Goal: Transaction & Acquisition: Purchase product/service

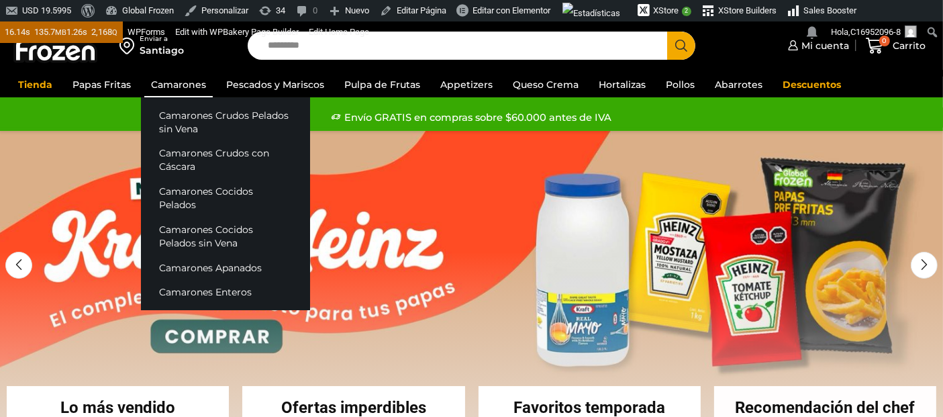
click at [170, 81] on link "Camarones" at bounding box center [178, 84] width 68 height 25
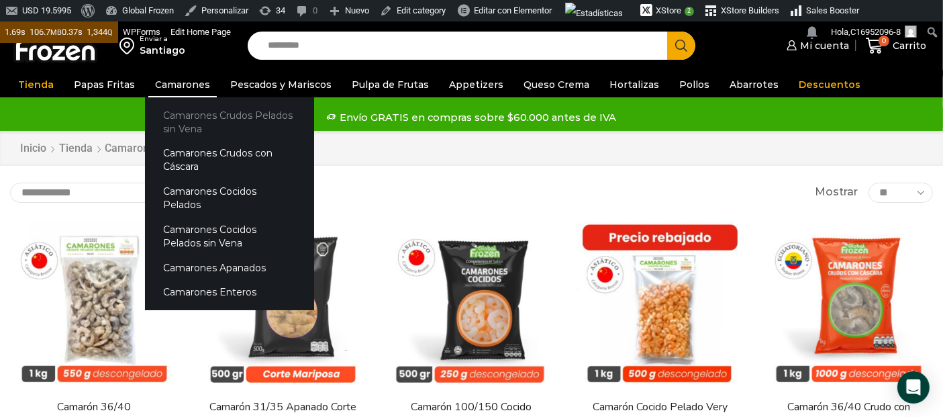
click at [178, 120] on link "Camarones Crudos Pelados sin Vena" at bounding box center [229, 122] width 169 height 38
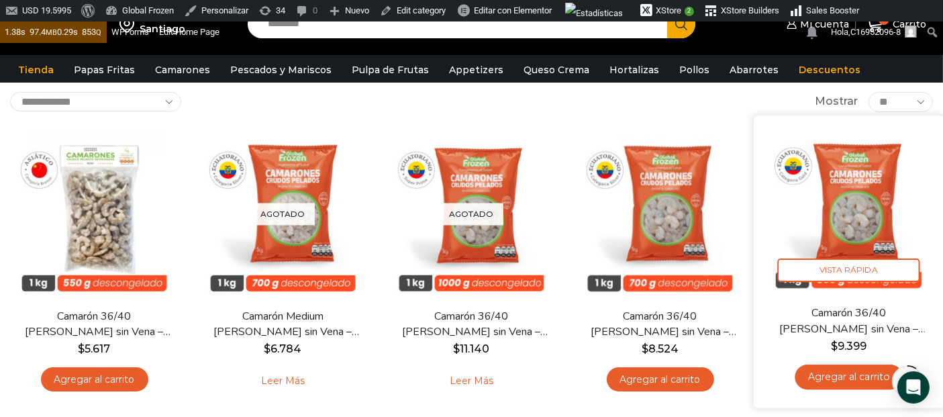
scroll to position [74, 0]
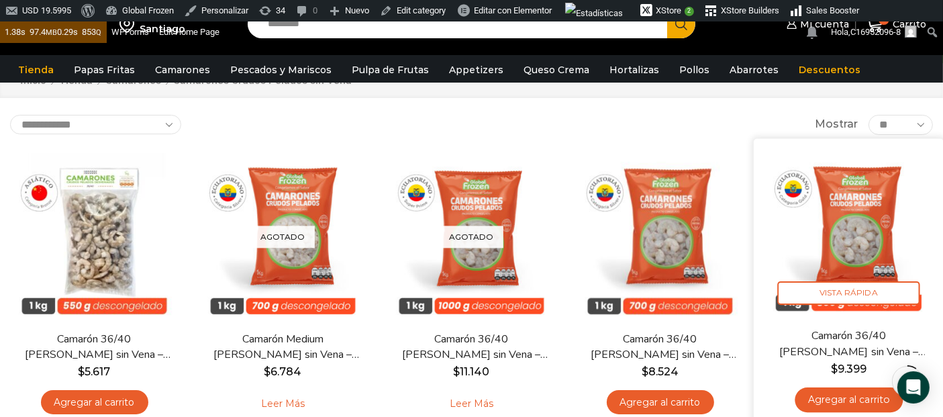
click at [854, 253] on img at bounding box center [848, 233] width 170 height 170
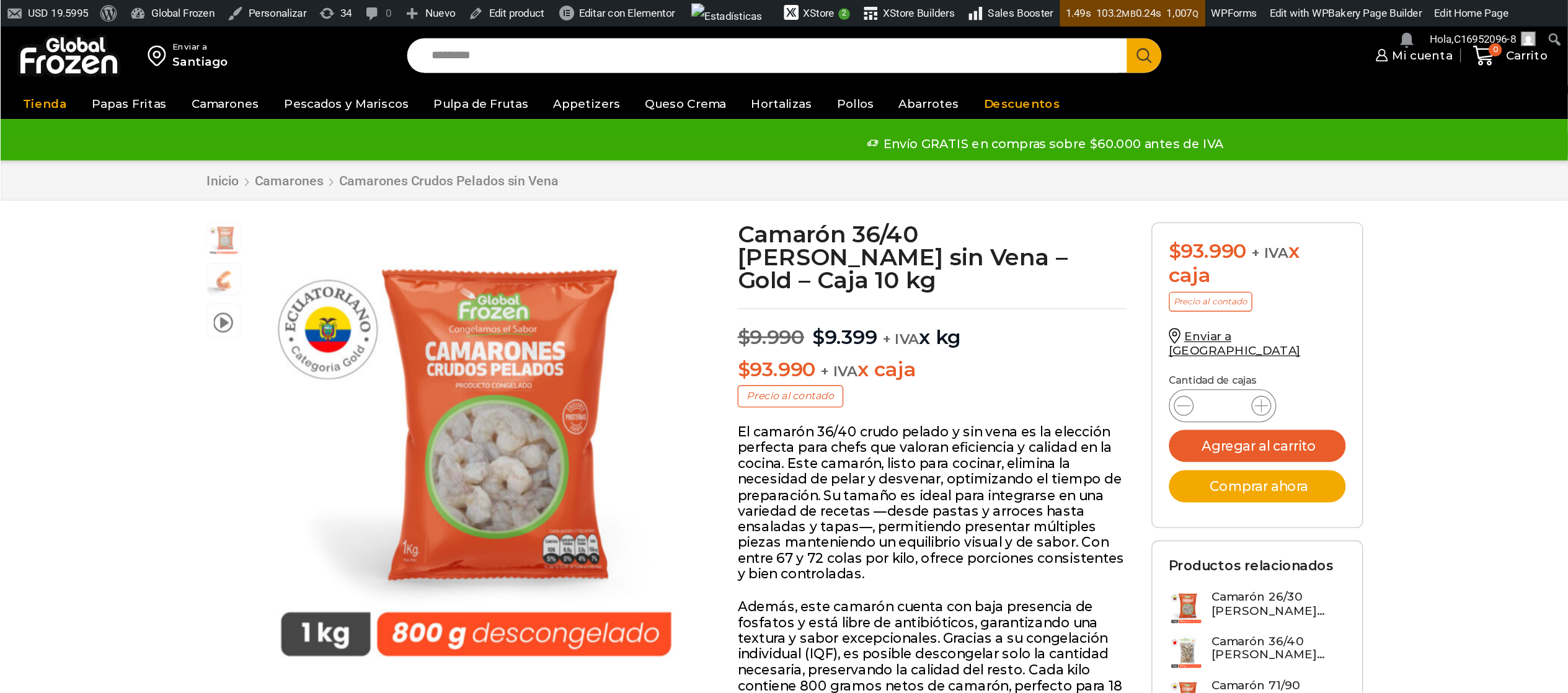
scroll to position [1, 0]
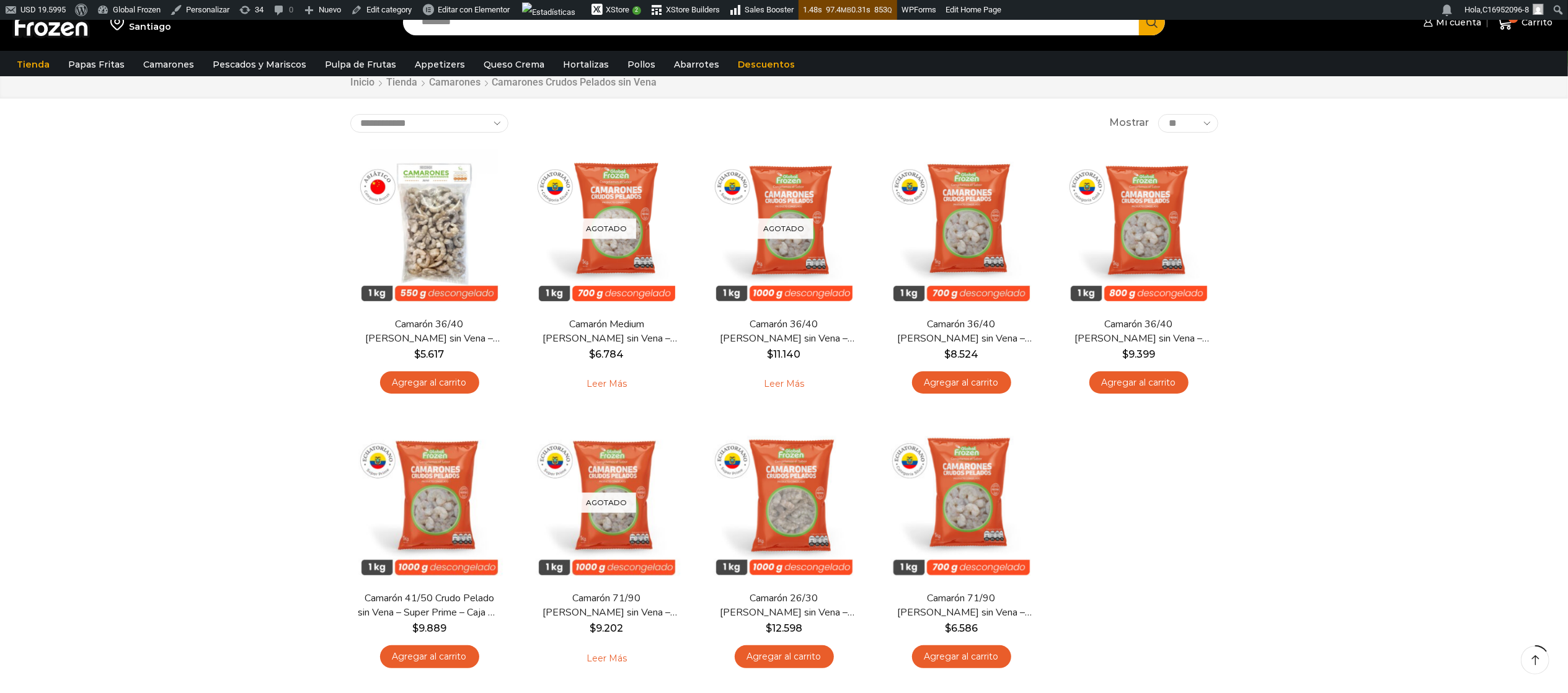
scroll to position [124, 0]
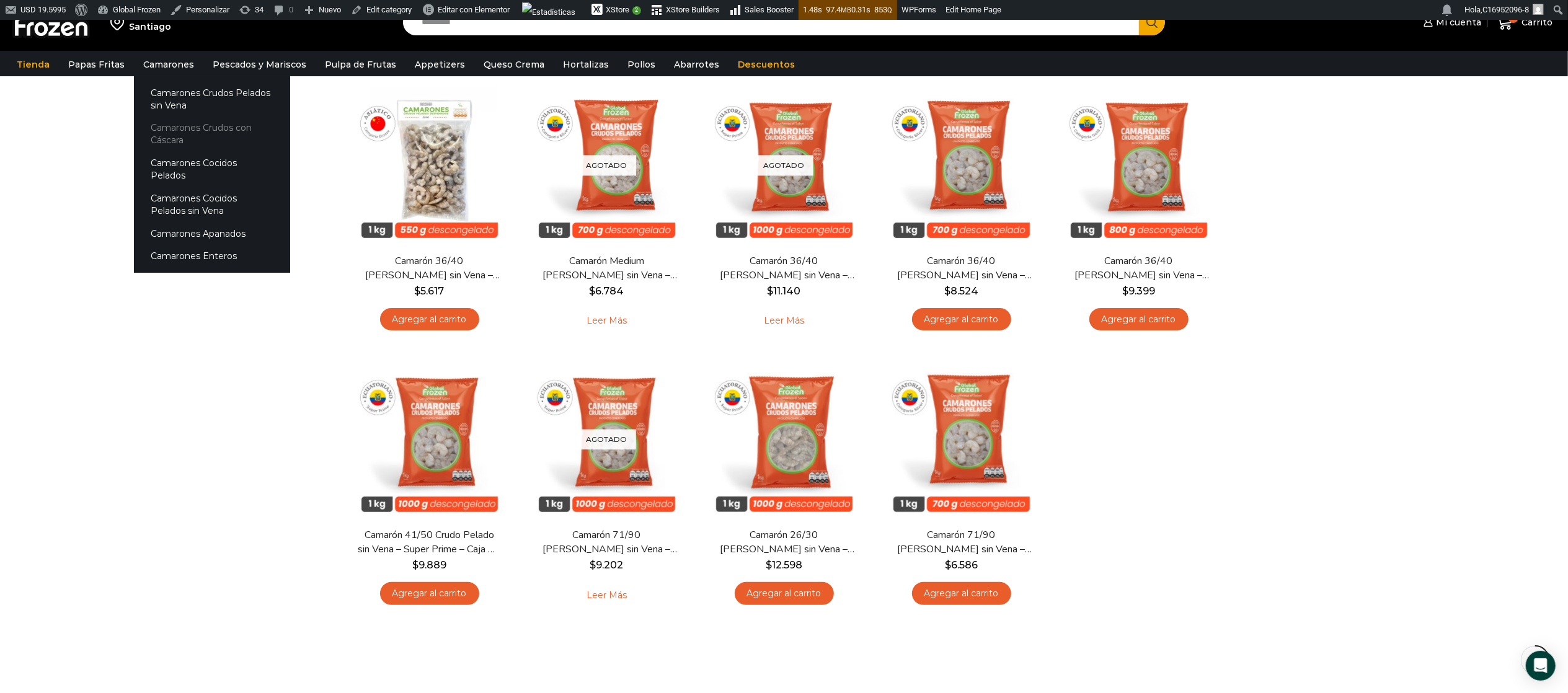
click at [180, 131] on link "Camarones Crudos con Cáscara" at bounding box center [212, 134] width 156 height 35
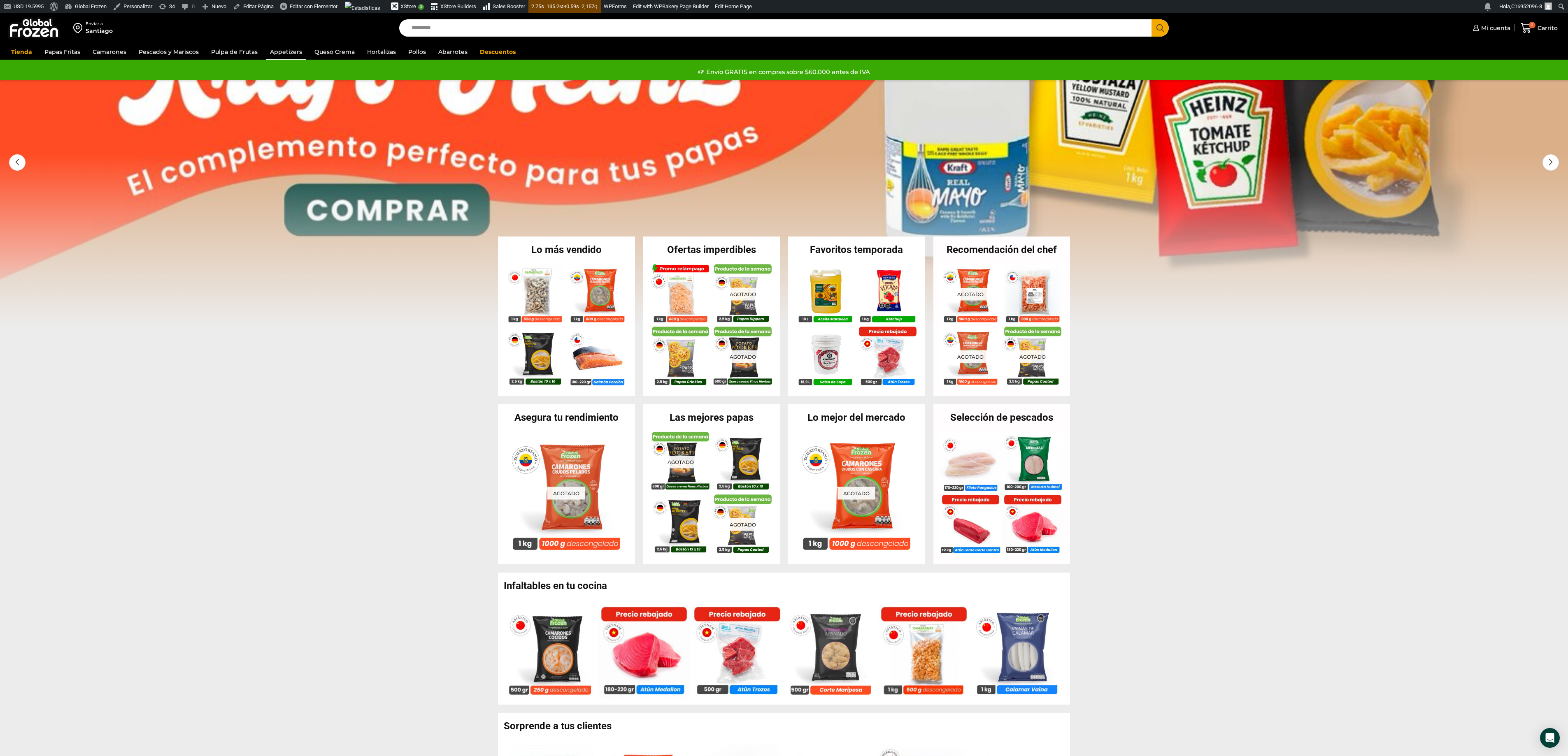
click at [291, 51] on link "Appetizers" at bounding box center [286, 52] width 40 height 15
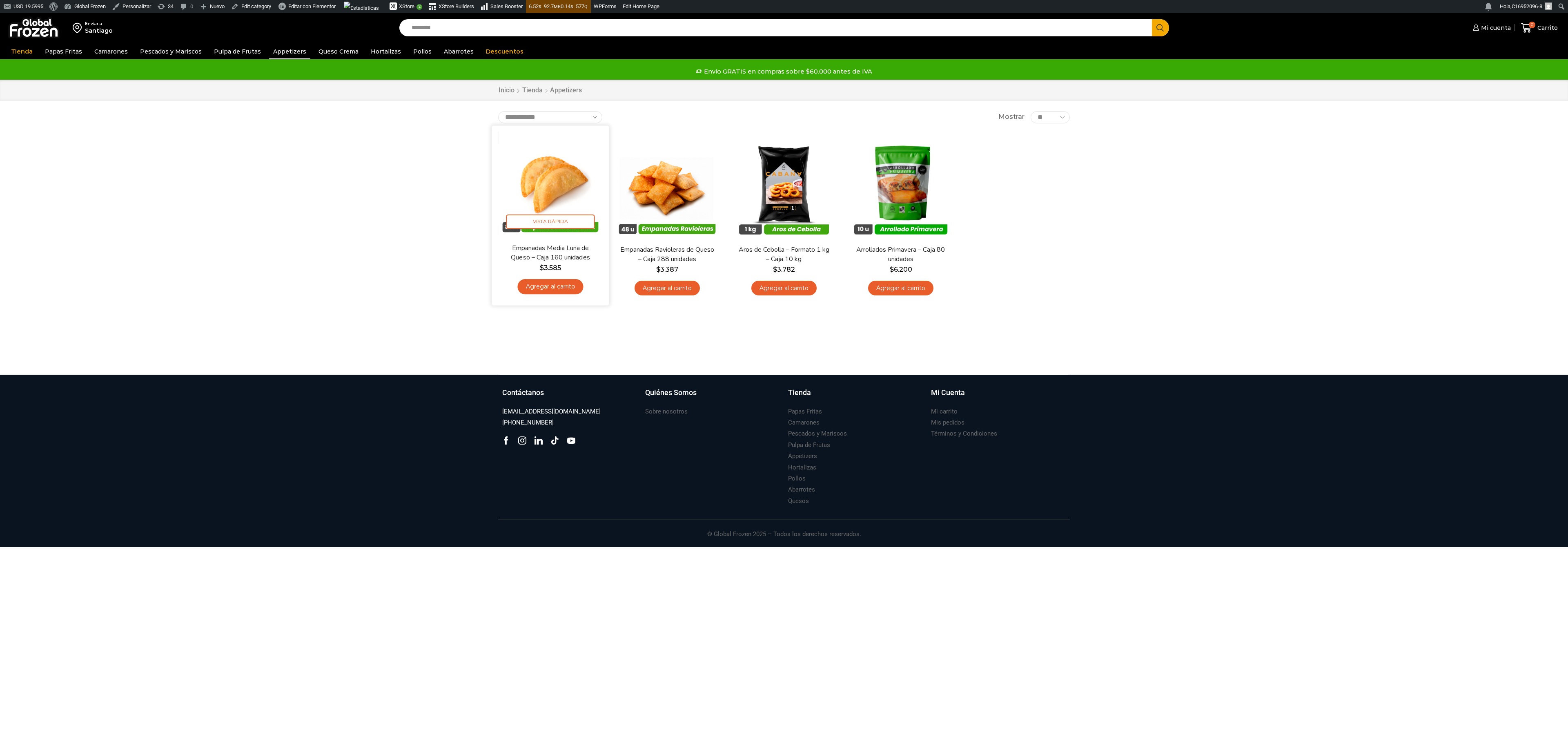
click at [543, 191] on img at bounding box center [550, 184] width 105 height 105
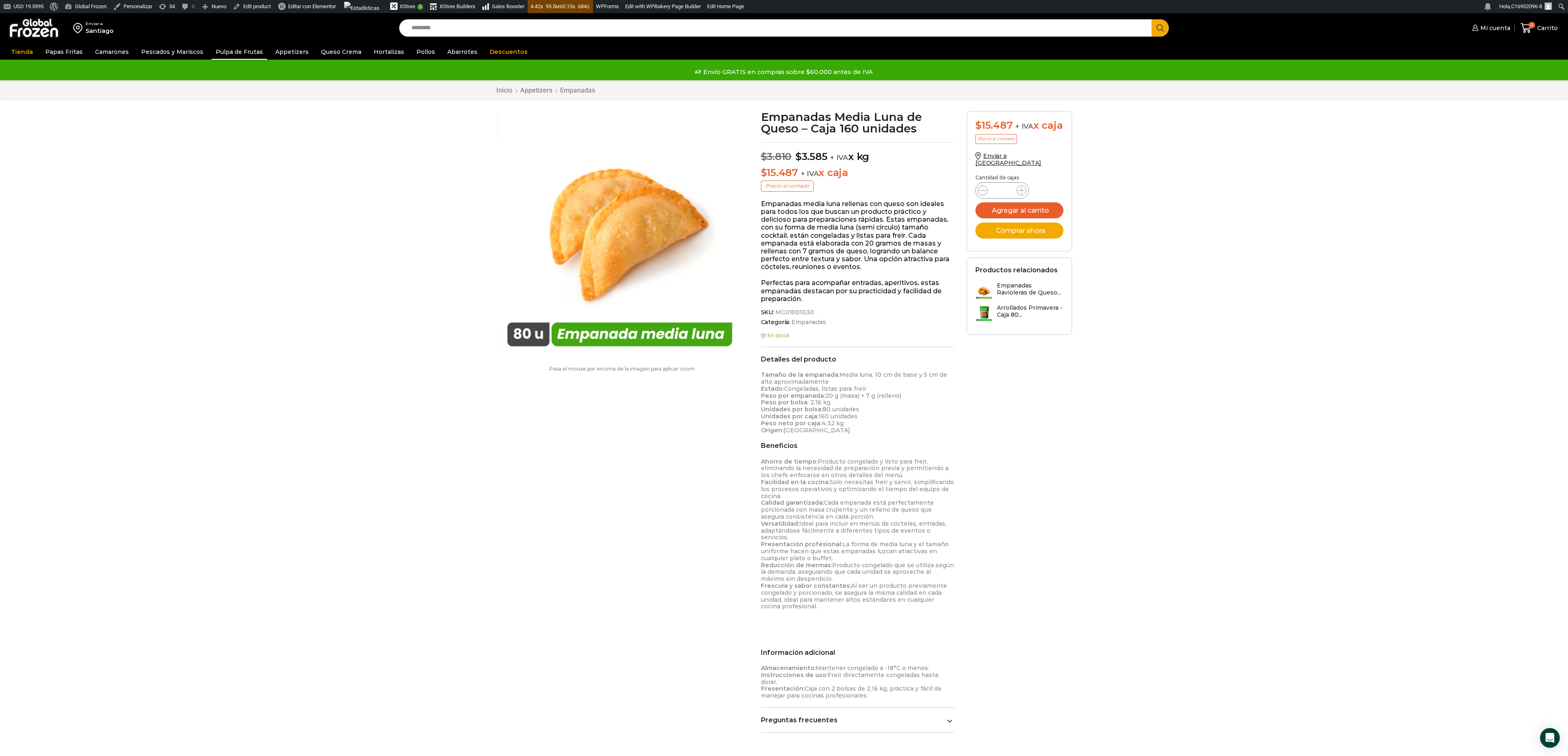
click at [238, 52] on link "Pulpa de Frutas" at bounding box center [239, 52] width 56 height 15
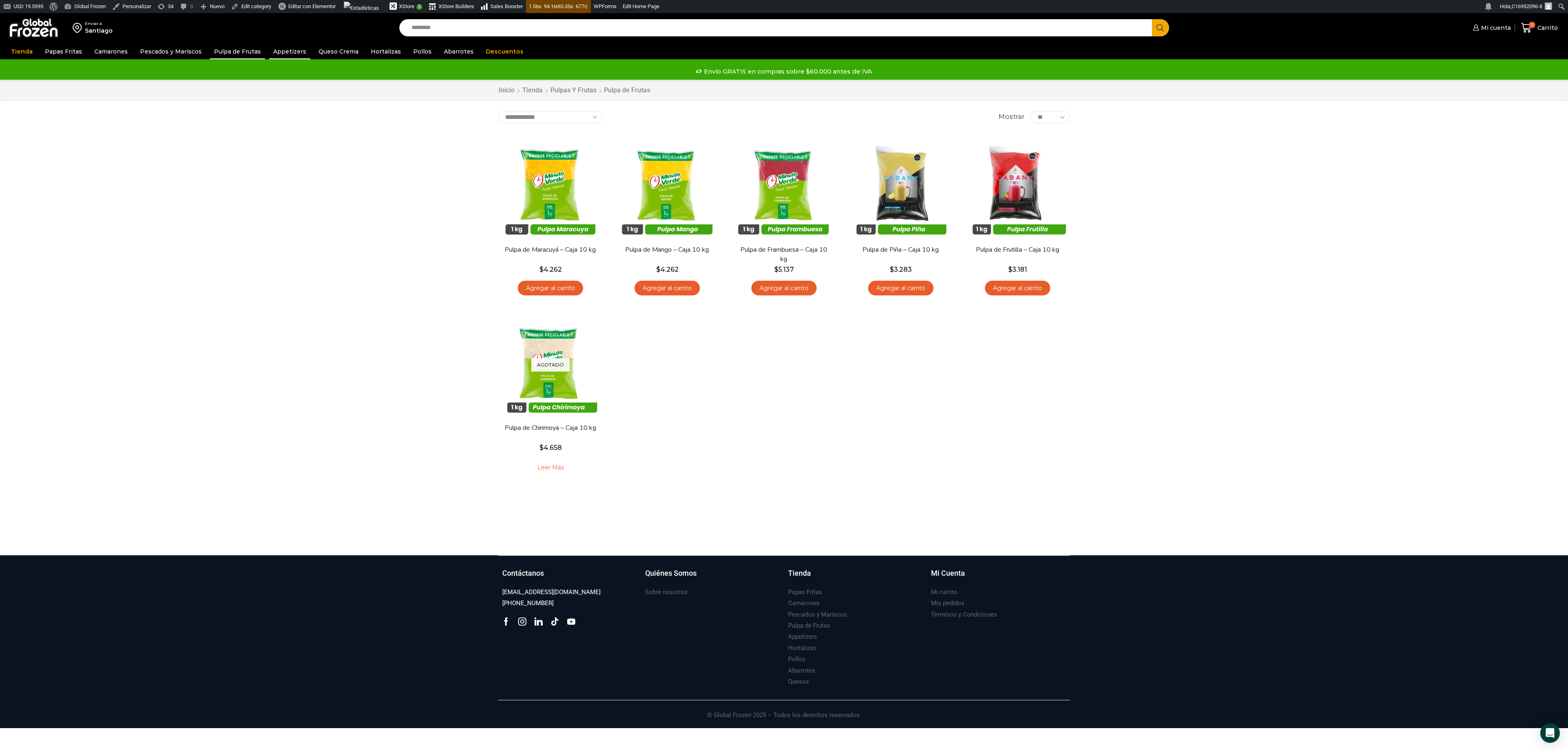
click at [287, 53] on link "Appetizers" at bounding box center [290, 51] width 41 height 15
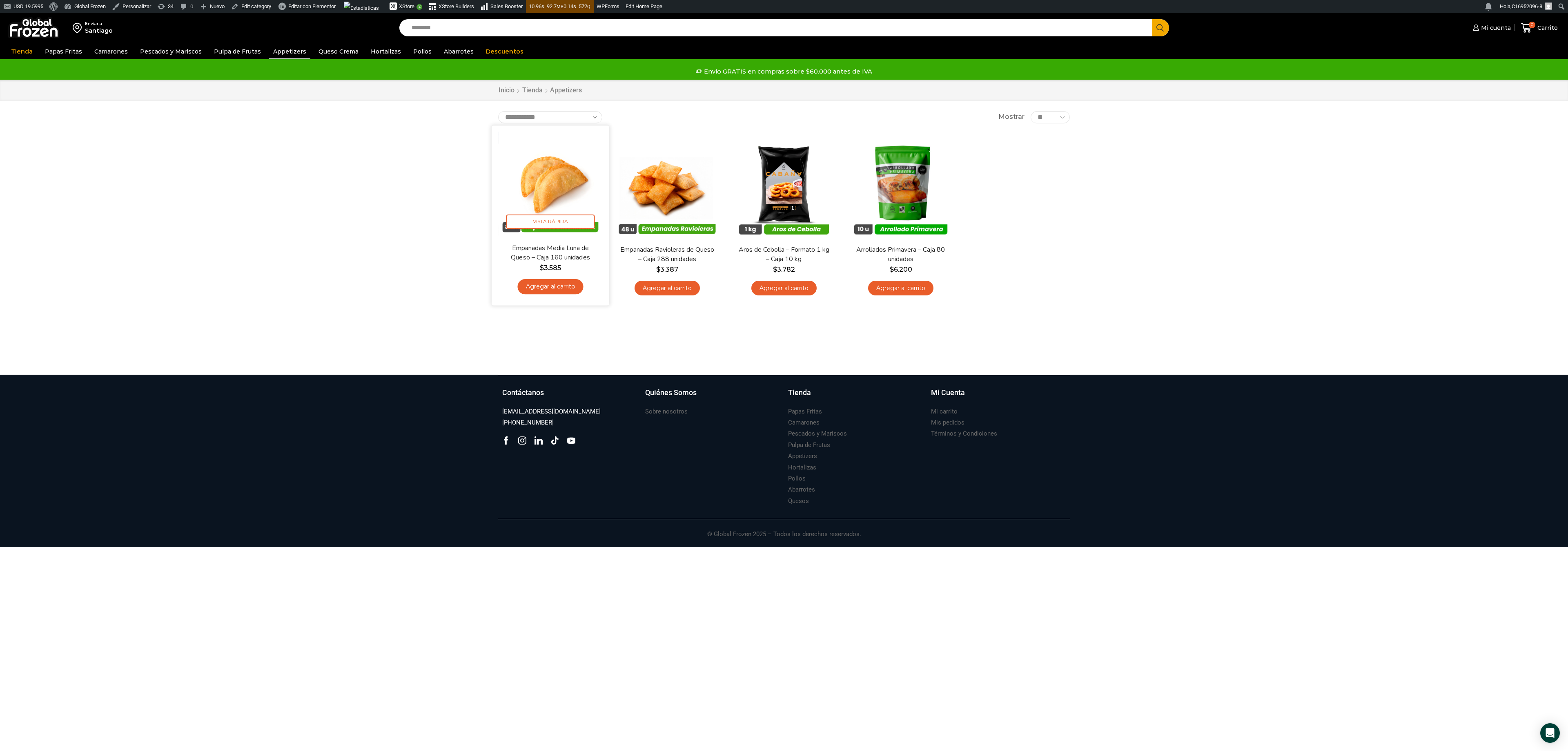
click at [544, 203] on img at bounding box center [550, 184] width 105 height 105
